Goal: Navigation & Orientation: Find specific page/section

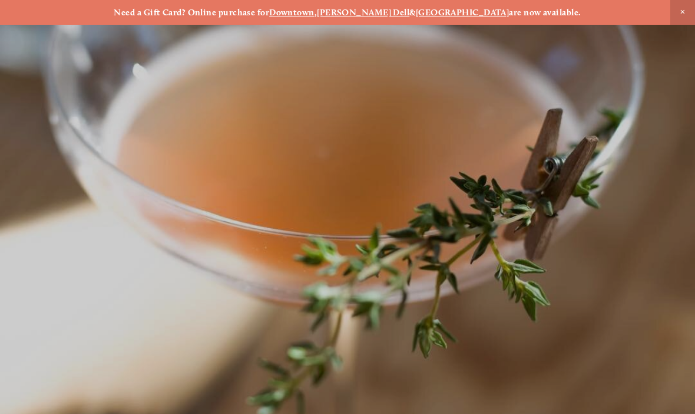
scroll to position [-13, 0]
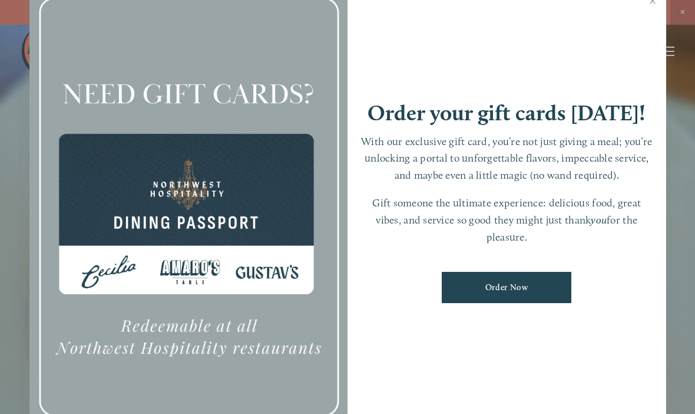
click at [651, 19] on link "Close" at bounding box center [653, 2] width 23 height 33
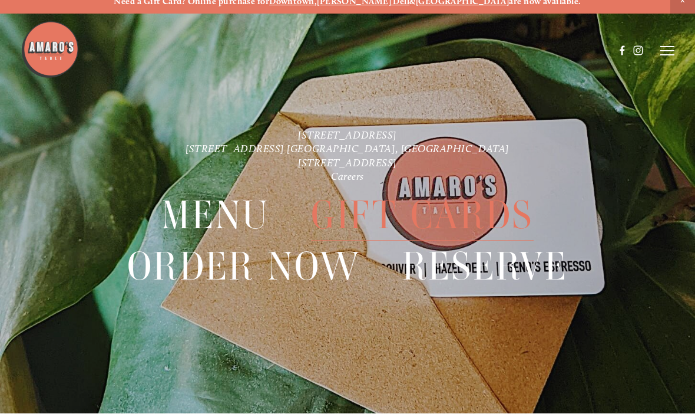
scroll to position [0, 0]
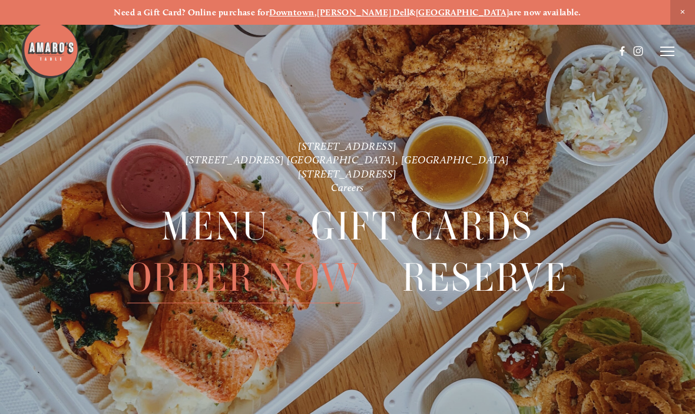
click at [668, 49] on icon at bounding box center [667, 51] width 14 height 11
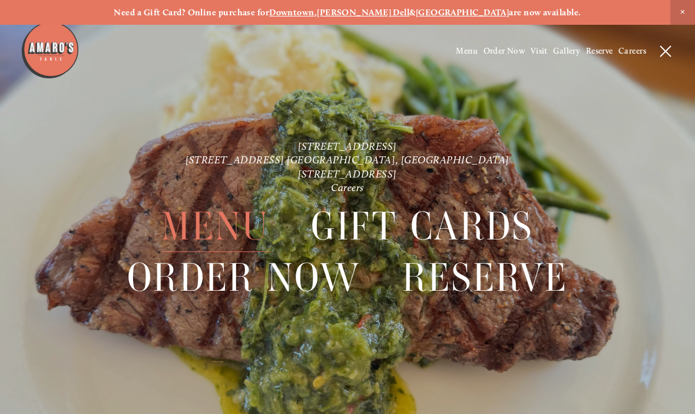
click at [458, 51] on span "Menu" at bounding box center [467, 51] width 22 height 10
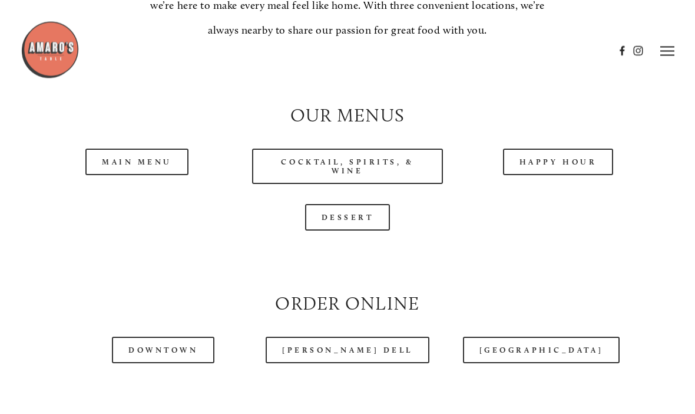
scroll to position [998, 0]
click at [134, 175] on link "Main Menu" at bounding box center [136, 161] width 103 height 27
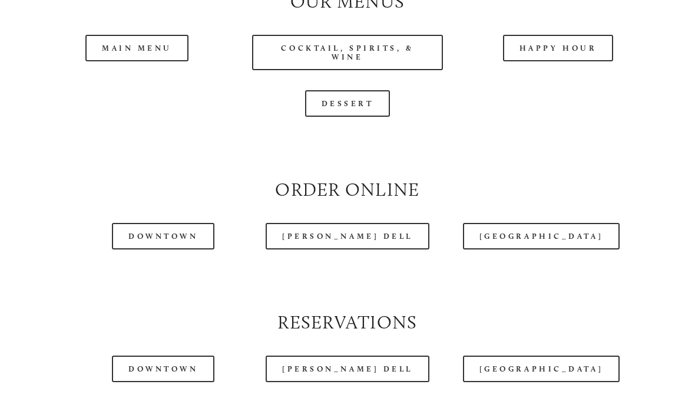
scroll to position [1115, 0]
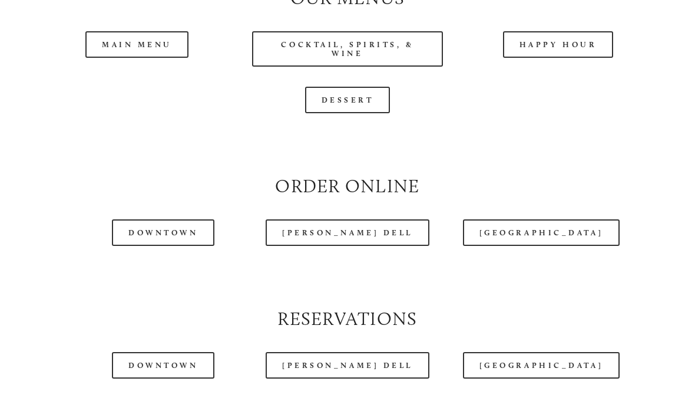
click at [160, 246] on link "Downtown" at bounding box center [163, 232] width 103 height 27
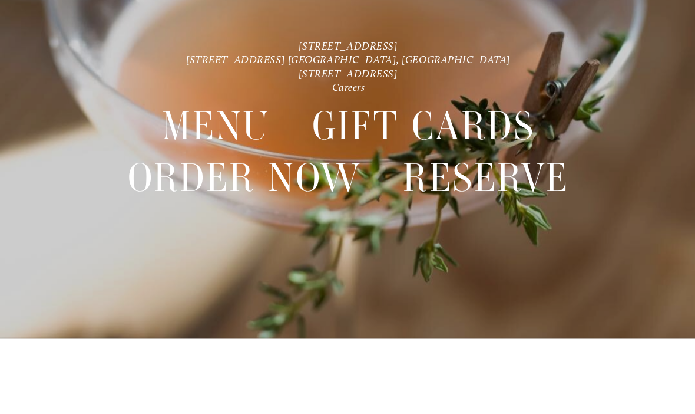
scroll to position [24, 0]
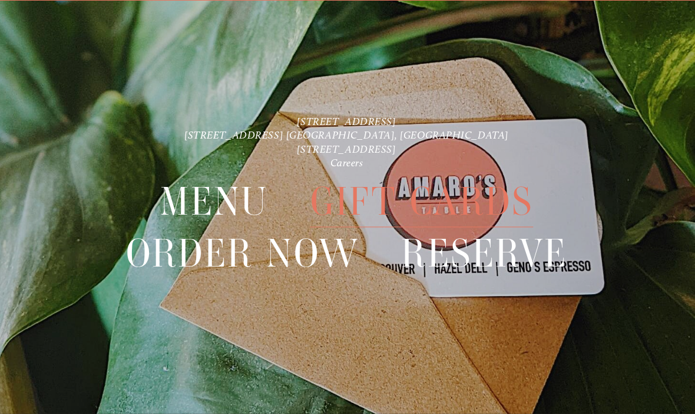
click at [671, 39] on header "Menu Order Now Visit Gallery 0" at bounding box center [347, 22] width 653 height 103
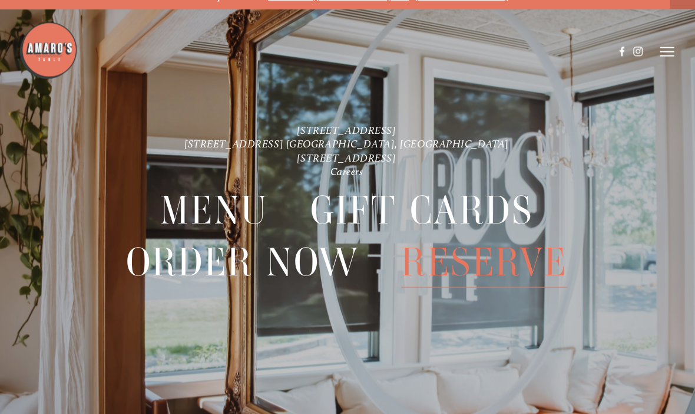
scroll to position [0, 0]
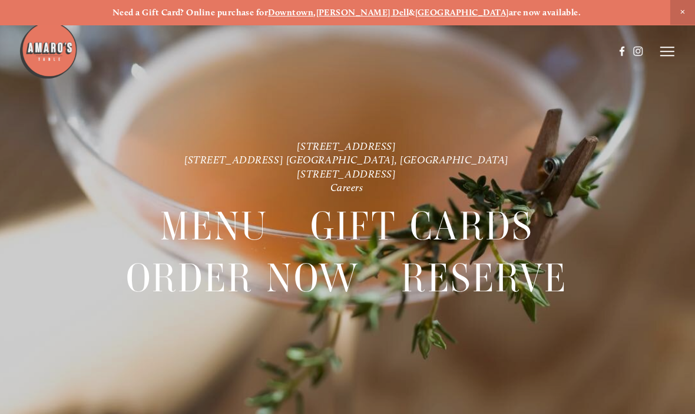
click at [667, 48] on icon at bounding box center [667, 51] width 14 height 11
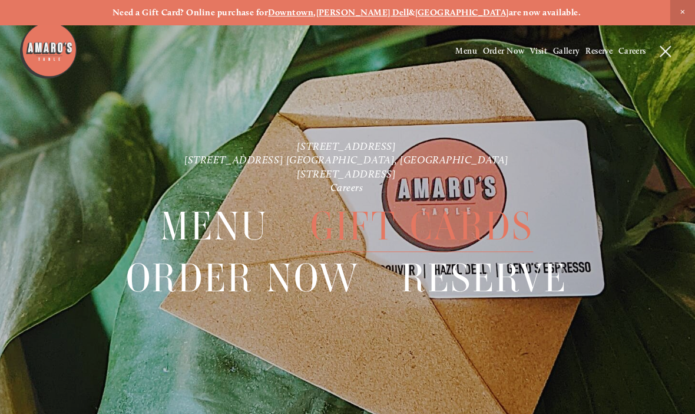
click at [563, 56] on span "Gallery" at bounding box center [566, 51] width 27 height 10
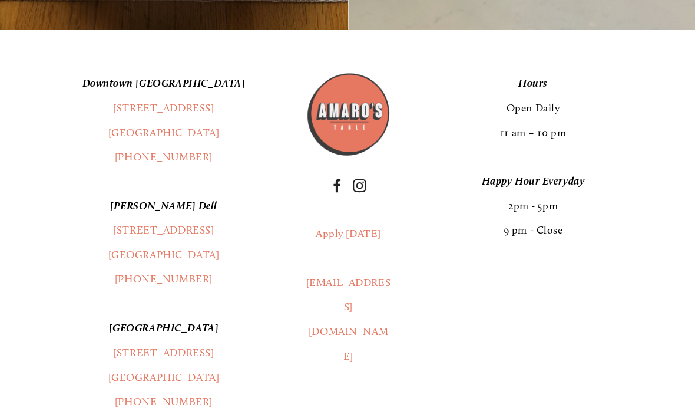
scroll to position [15500, 0]
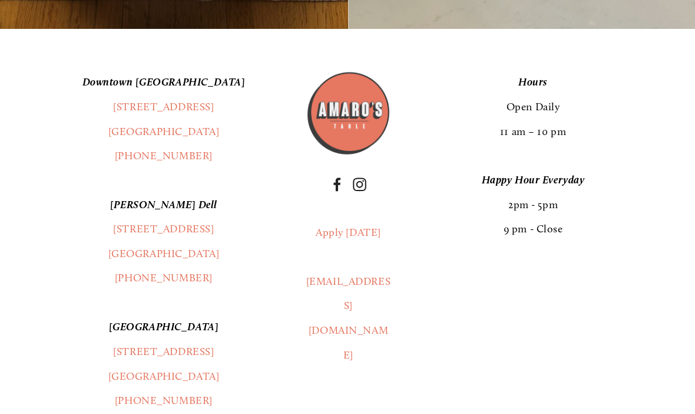
click at [151, 132] on link "[GEOGRAPHIC_DATA]" at bounding box center [163, 130] width 111 height 13
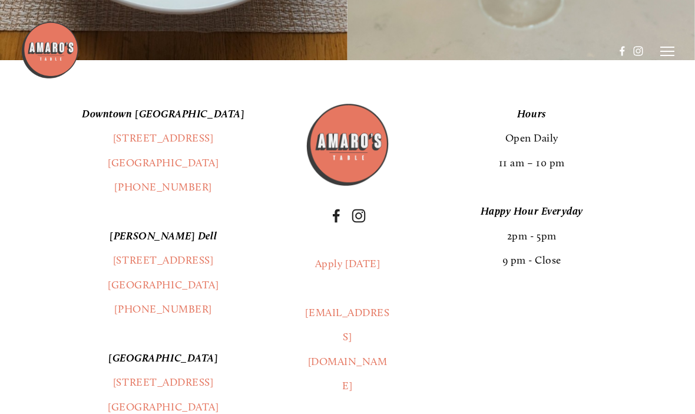
scroll to position [15466, 0]
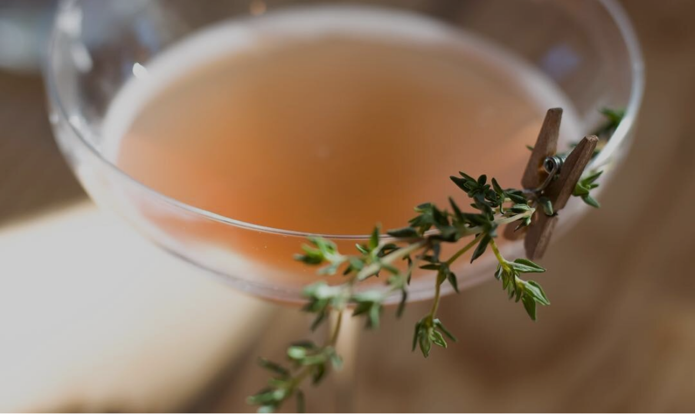
scroll to position [25, 0]
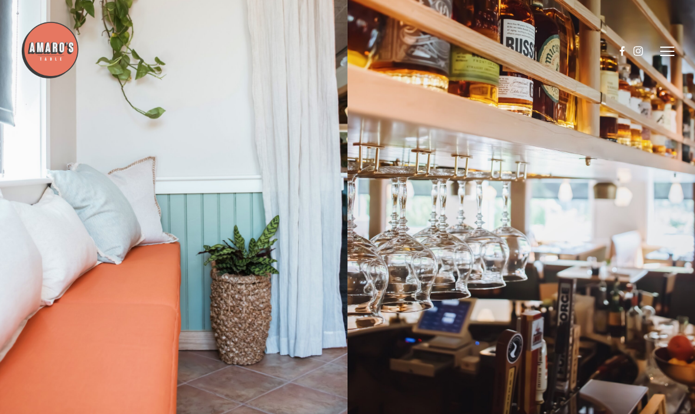
scroll to position [130, 0]
click at [665, 48] on icon at bounding box center [667, 51] width 14 height 11
click at [539, 49] on span "Visit" at bounding box center [539, 51] width 17 height 10
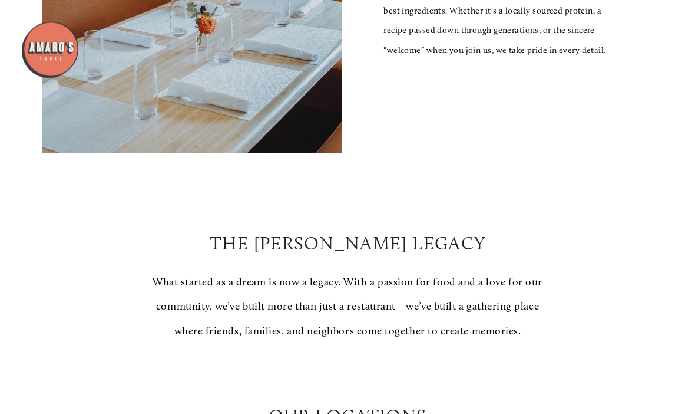
scroll to position [847, 0]
